Goal: Task Accomplishment & Management: Manage account settings

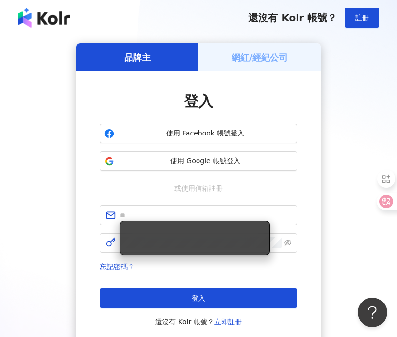
click at [259, 49] on div "網紅/經紀公司" at bounding box center [260, 57] width 122 height 28
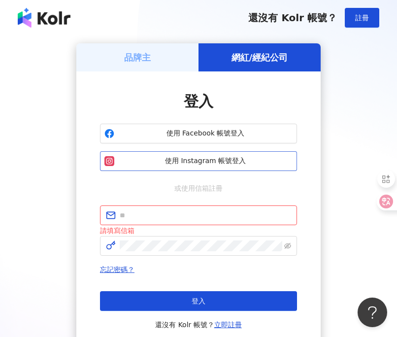
click at [204, 156] on button "使用 Instagram 帳號登入" at bounding box center [198, 161] width 197 height 20
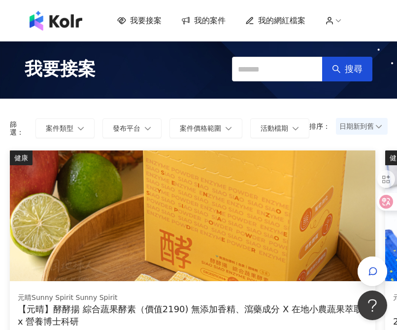
click at [214, 23] on span "我的案件" at bounding box center [210, 20] width 32 height 11
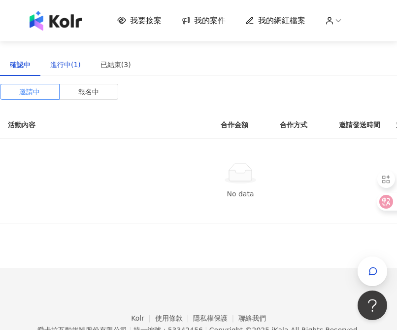
click at [71, 64] on div "進行中(1)" at bounding box center [65, 64] width 31 height 11
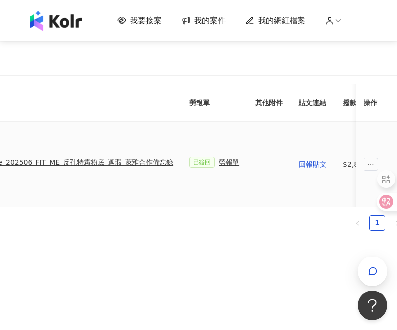
scroll to position [0, 485]
click at [217, 161] on div "勞報單" at bounding box center [226, 162] width 21 height 11
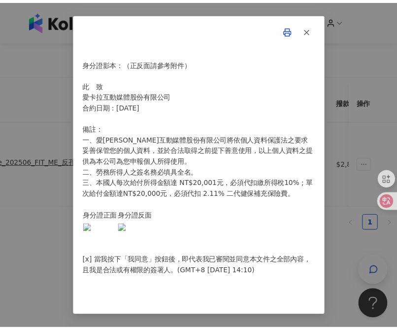
scroll to position [0, 480]
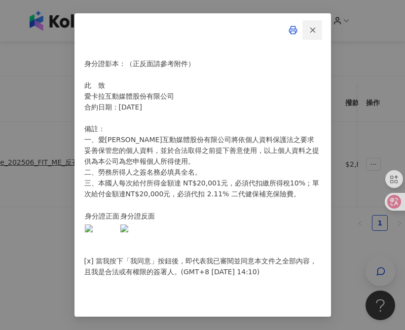
click at [312, 28] on line "button" at bounding box center [312, 30] width 4 height 4
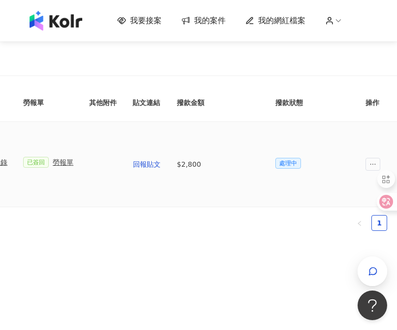
scroll to position [0, 490]
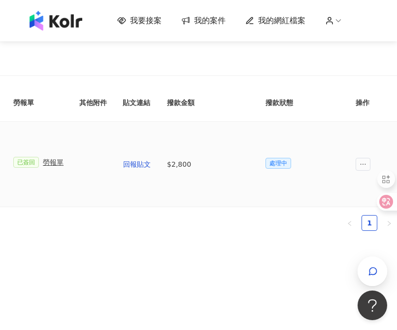
click at [273, 162] on span "處理中" at bounding box center [279, 163] width 26 height 11
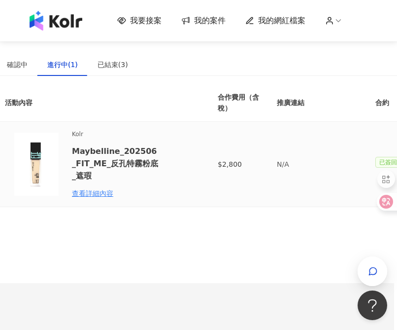
scroll to position [0, 0]
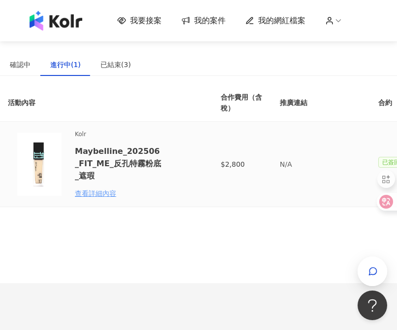
click at [110, 192] on div "查看詳細內容" at bounding box center [118, 193] width 86 height 11
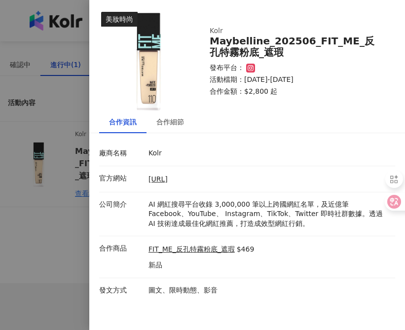
click at [56, 147] on div at bounding box center [202, 165] width 405 height 330
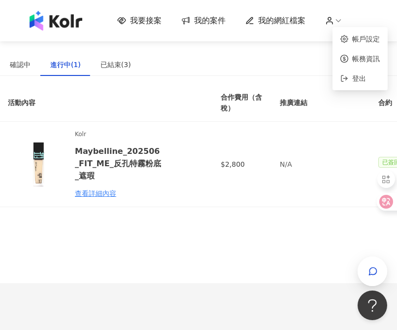
click at [343, 19] on icon at bounding box center [338, 20] width 9 height 9
click at [293, 19] on span "我的網紅檔案" at bounding box center [281, 20] width 47 height 11
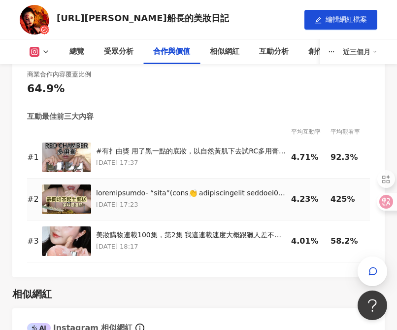
scroll to position [1923, 0]
